Goal: Information Seeking & Learning: Learn about a topic

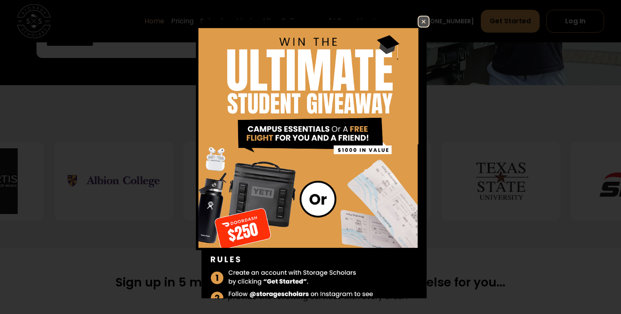
click at [418, 16] on link at bounding box center [424, 22] width 12 height 12
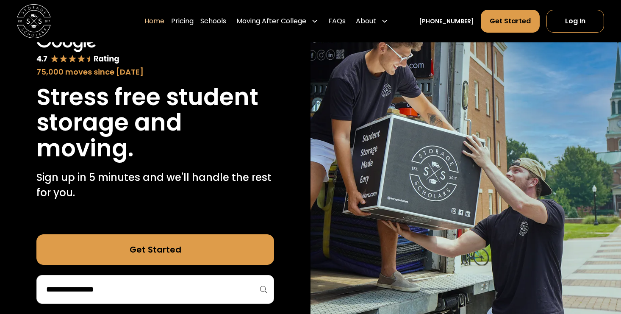
scroll to position [34, 0]
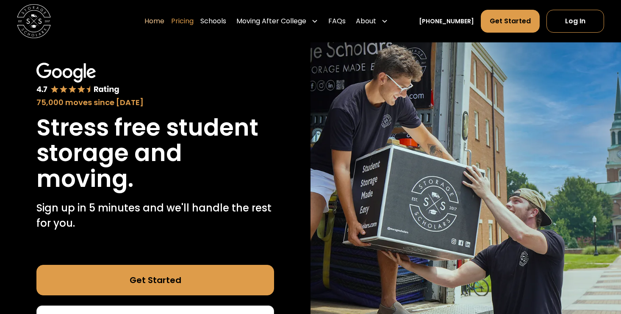
click at [188, 18] on link "Pricing" at bounding box center [182, 21] width 22 height 24
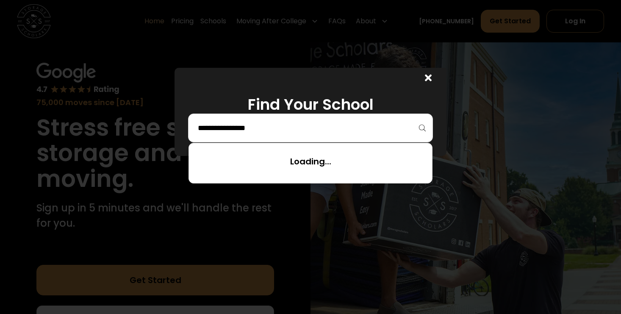
click at [241, 133] on input "search" at bounding box center [310, 128] width 227 height 14
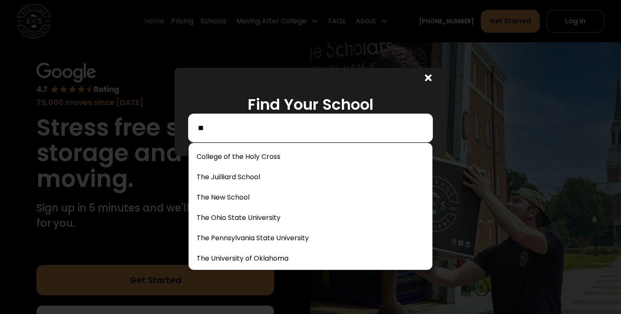
type input "*"
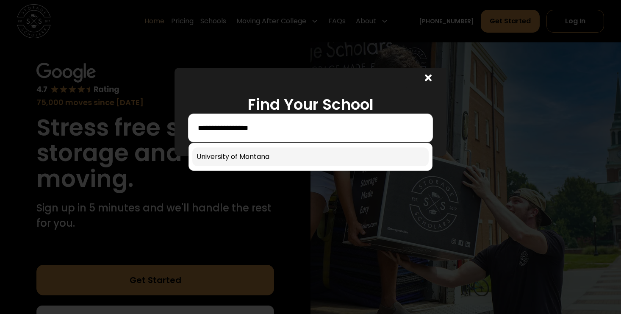
type input "**********"
click at [272, 158] on link at bounding box center [310, 156] width 236 height 19
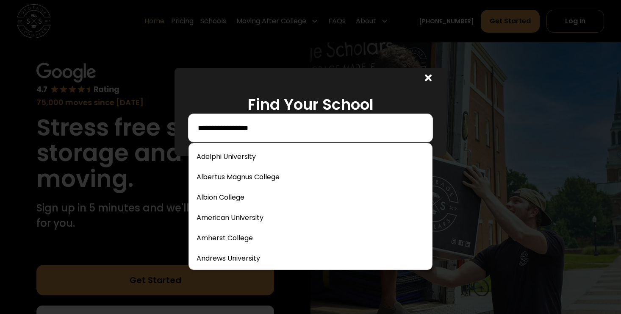
click at [285, 127] on input "**********" at bounding box center [310, 128] width 227 height 14
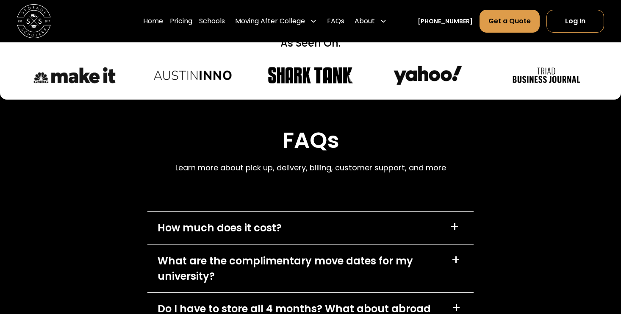
scroll to position [3830, 0]
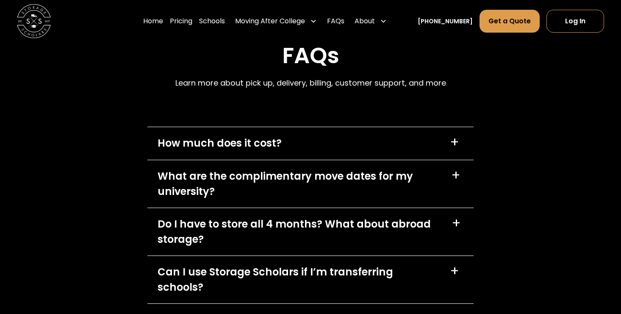
click at [275, 148] on div "How much does it cost?" at bounding box center [220, 143] width 124 height 15
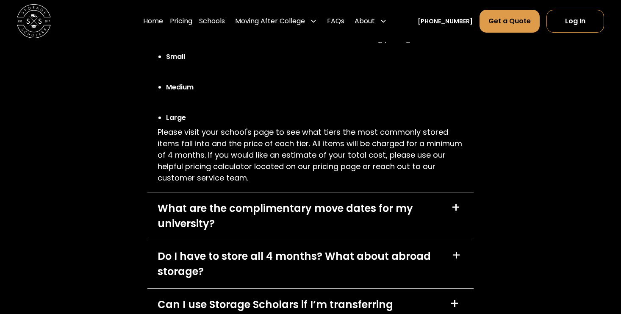
scroll to position [3976, 0]
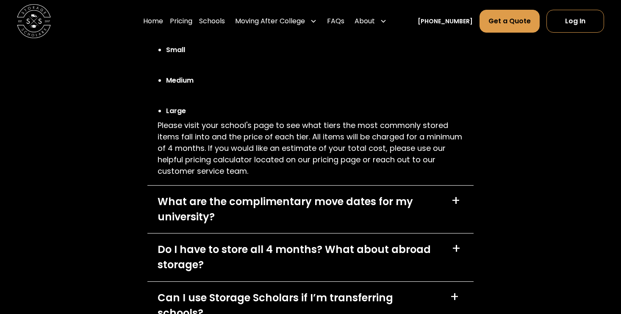
click at [193, 203] on div "What are the complimentary move dates for my university?" at bounding box center [299, 209] width 283 height 31
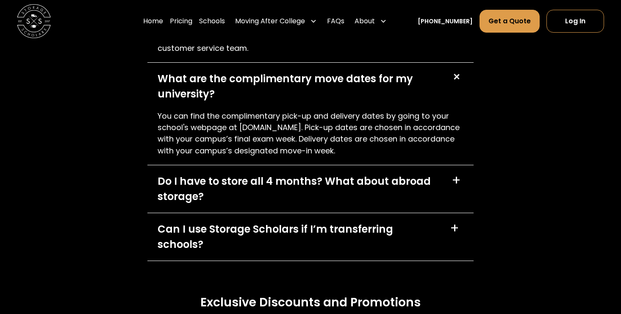
scroll to position [4099, 0]
click at [207, 190] on div "Do I have to store all 4 months? What about abroad storage?" at bounding box center [299, 188] width 283 height 31
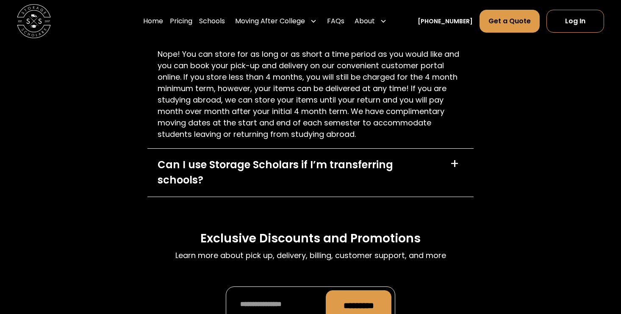
scroll to position [4267, 0]
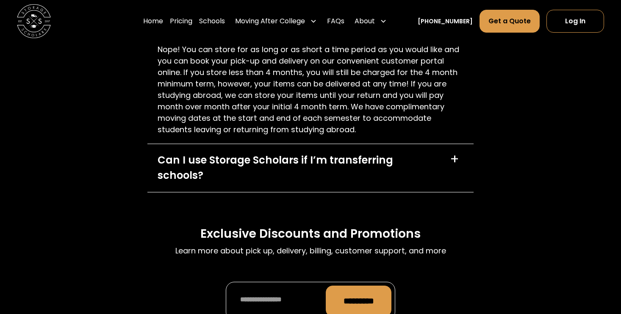
click at [165, 169] on div "Can I use Storage Scholars if I’m transferring schools?" at bounding box center [299, 168] width 282 height 31
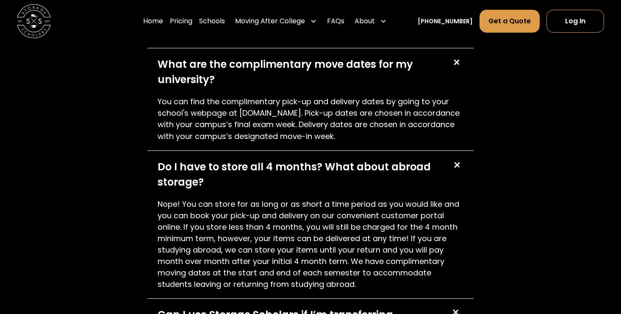
scroll to position [4011, 0]
